Goal: Information Seeking & Learning: Compare options

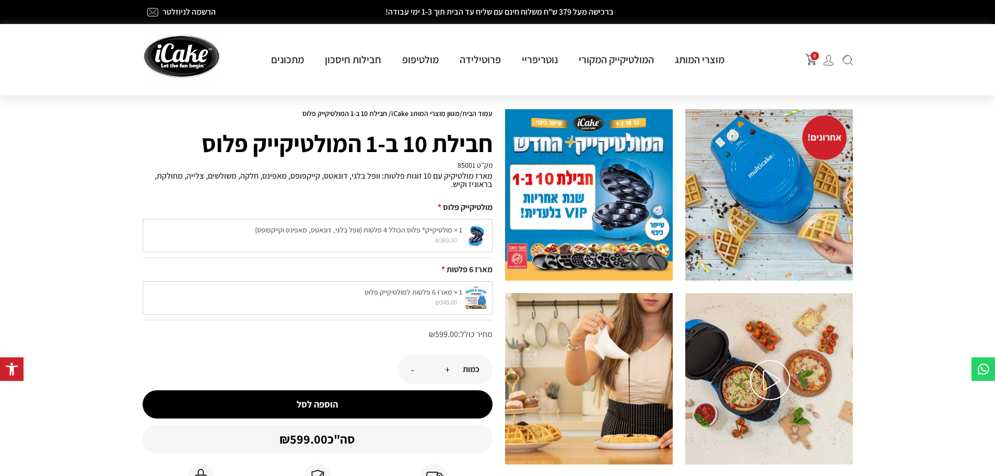
click at [438, 142] on h1 "חבילת 10 ב-1 המולטיקייק פלוס" at bounding box center [318, 143] width 350 height 37
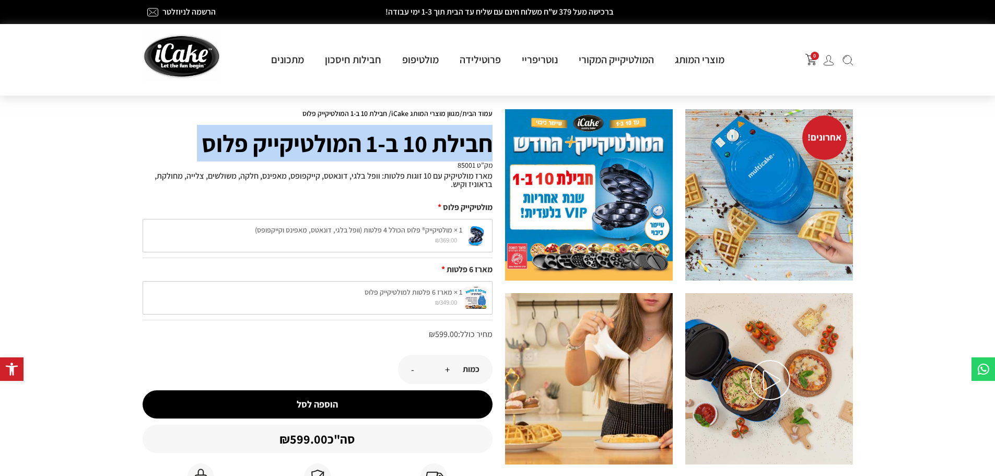
click at [438, 142] on h1 "חבילת 10 ב-1 המולטיקייק פלוס" at bounding box center [318, 143] width 350 height 37
copy h1 "חבילת 10 ב-1 המולטיקייק פלוס"
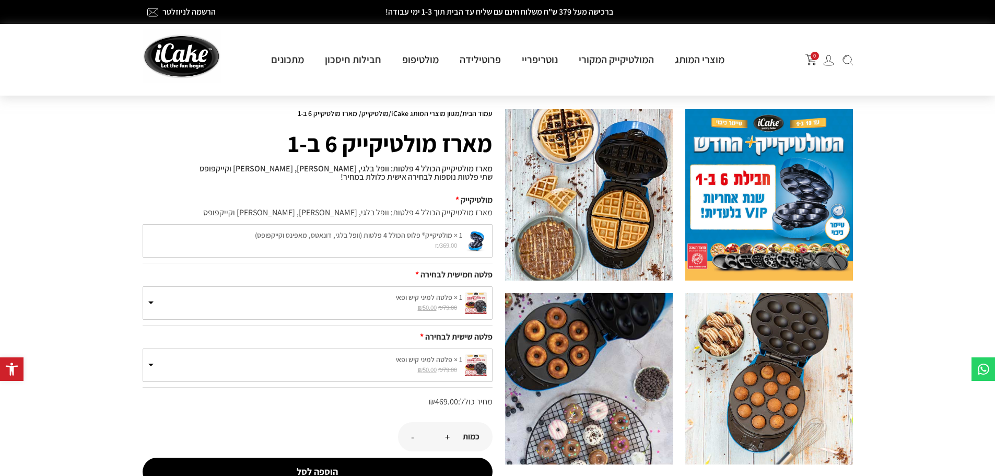
click at [395, 153] on h1 "מארז מולטיקייק 6 ב-1" at bounding box center [318, 143] width 350 height 37
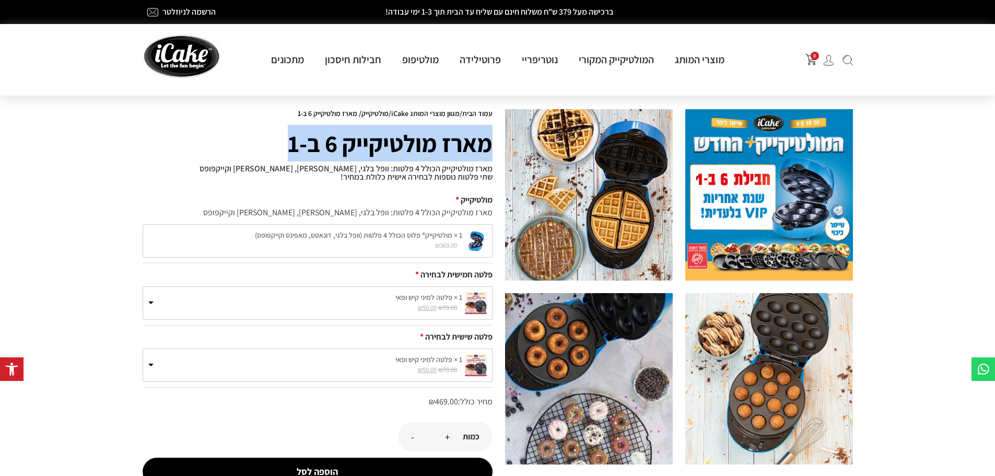
click at [395, 153] on h1 "מארז מולטיקייק 6 ב-1" at bounding box center [318, 143] width 350 height 37
copy h1 "מארז מולטיקייק 6 ב-1"
